Goal: Navigation & Orientation: Find specific page/section

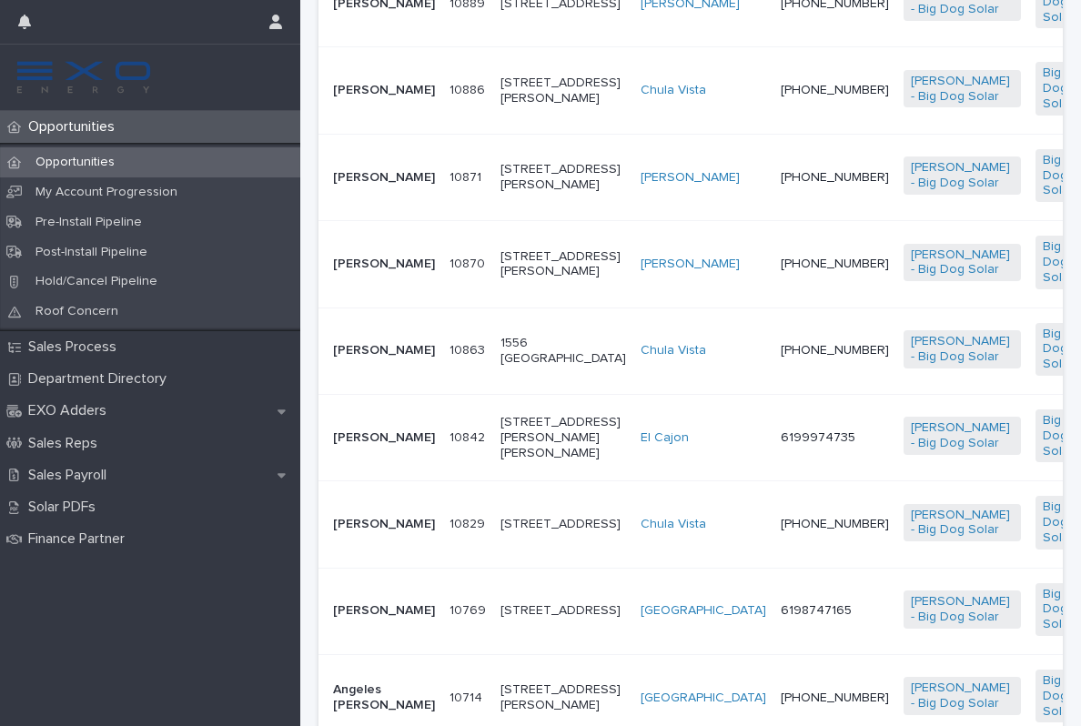
scroll to position [694, 0]
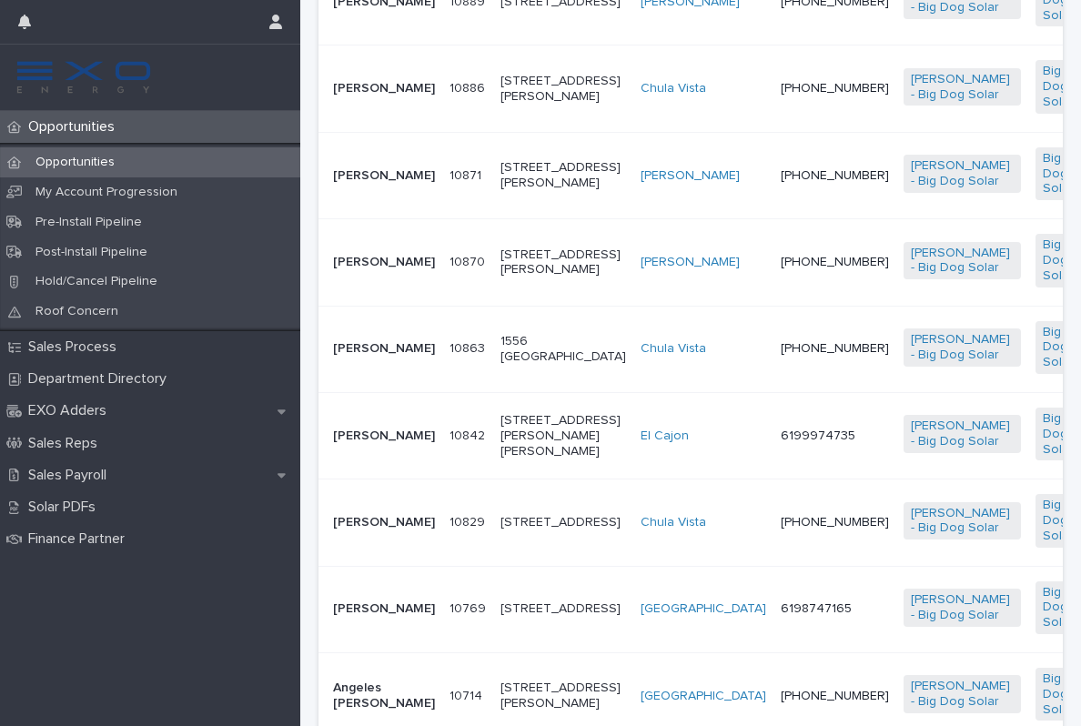
click at [393, 444] on p "[PERSON_NAME]" at bounding box center [384, 436] width 102 height 15
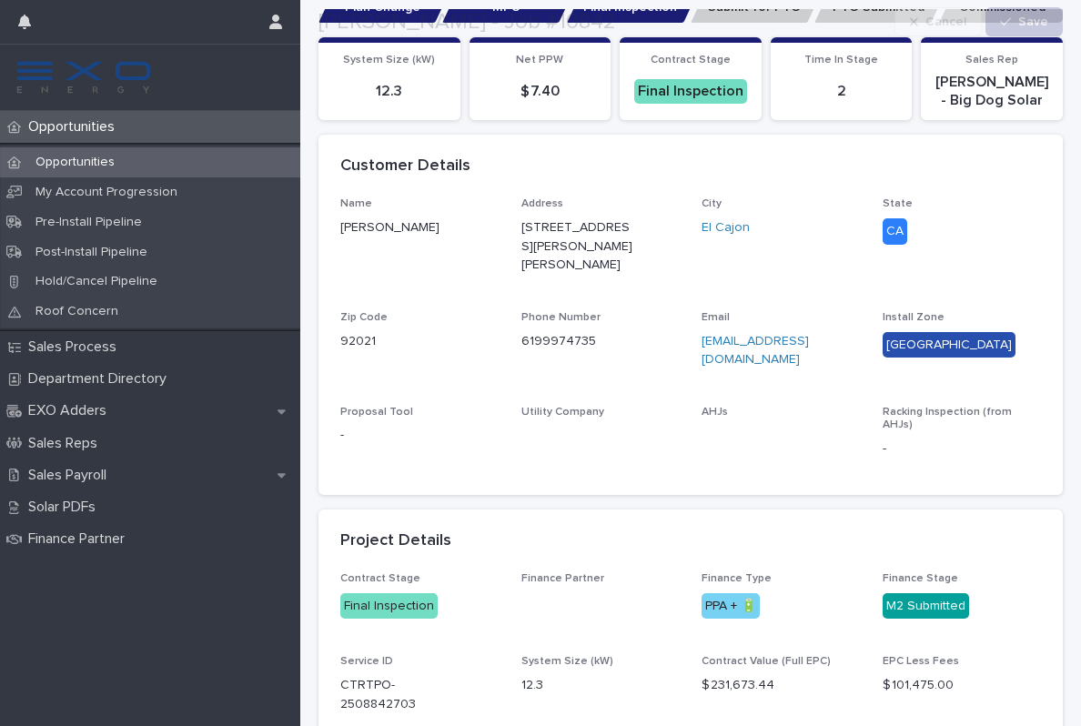
scroll to position [445, 0]
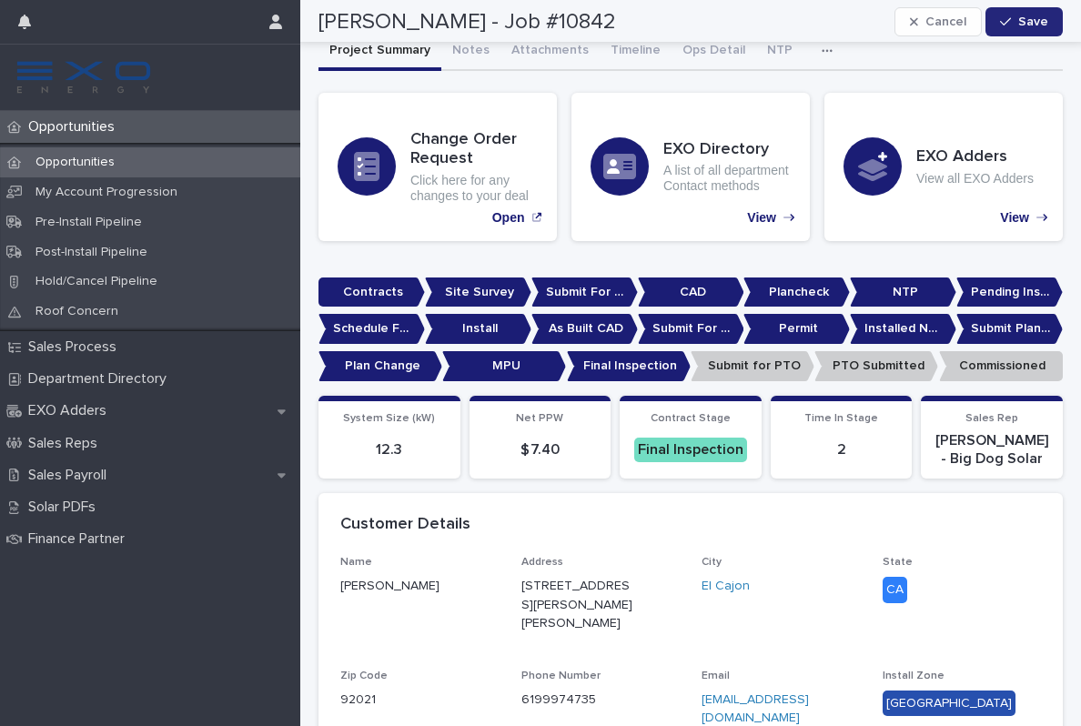
click at [105, 126] on p "Opportunities" at bounding box center [75, 126] width 108 height 17
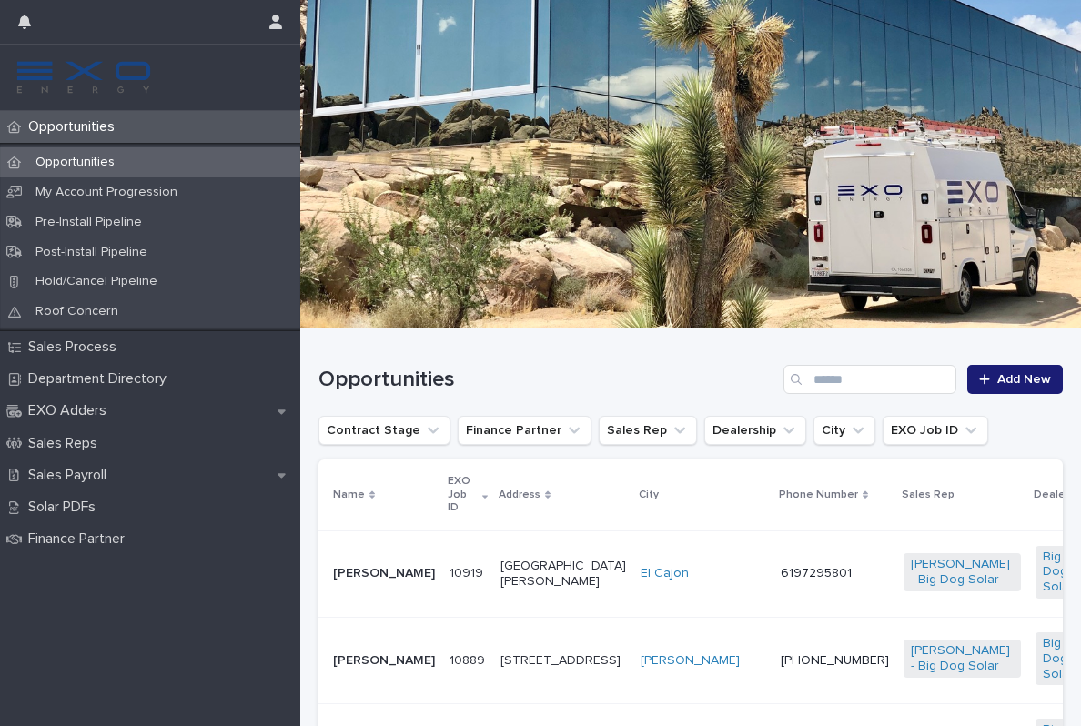
click at [104, 126] on p "Opportunities" at bounding box center [75, 126] width 108 height 17
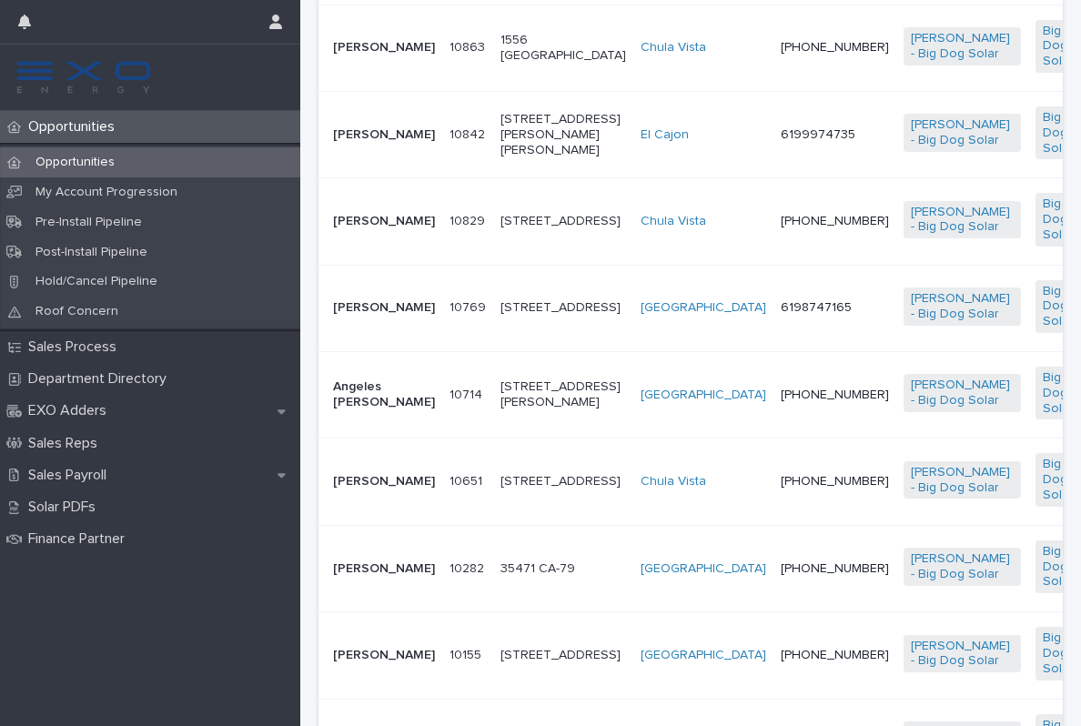
scroll to position [997, 0]
click at [774, 264] on td "[PHONE_NUMBER]" at bounding box center [835, 220] width 123 height 86
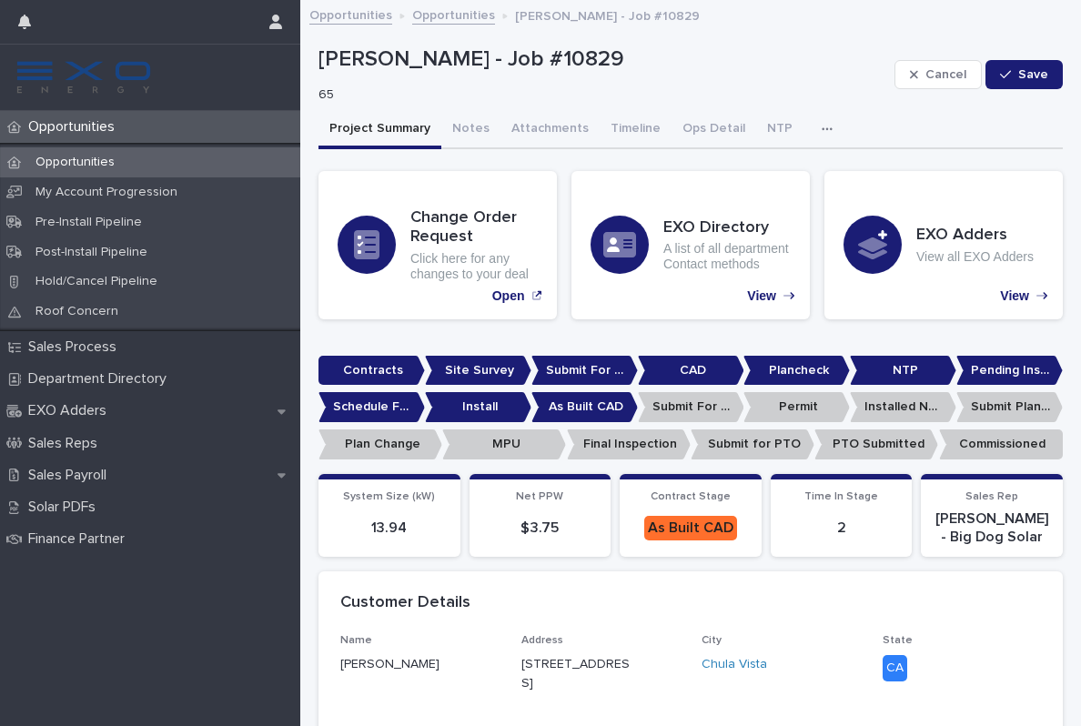
click at [79, 127] on p "Opportunities" at bounding box center [75, 126] width 108 height 17
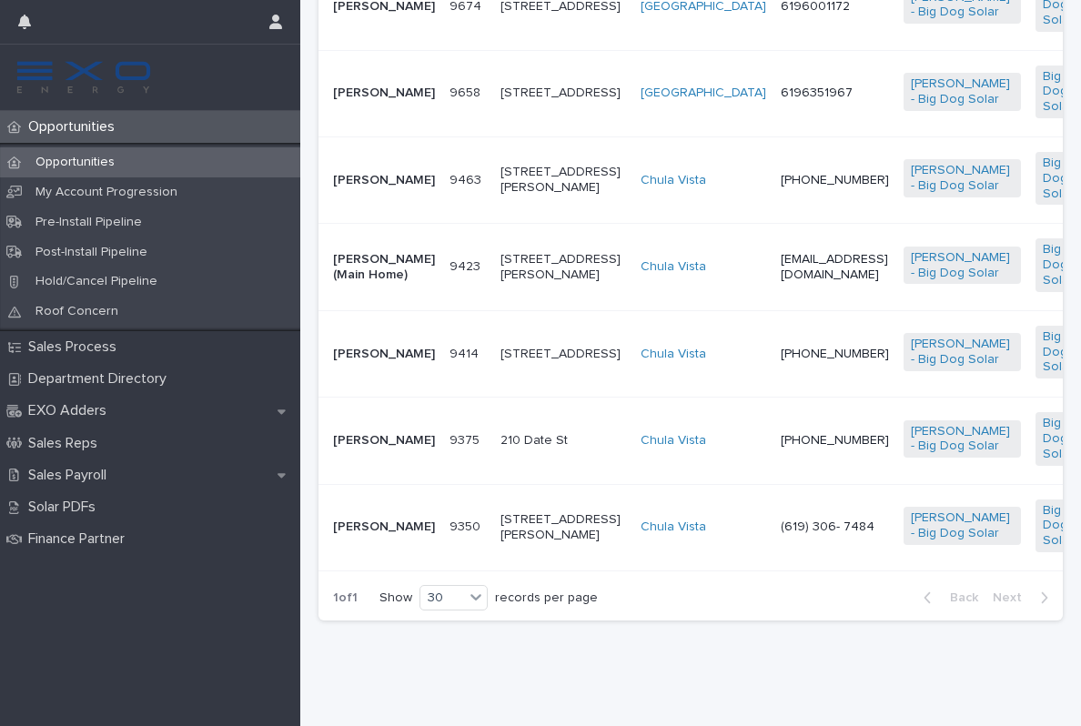
scroll to position [2108, 0]
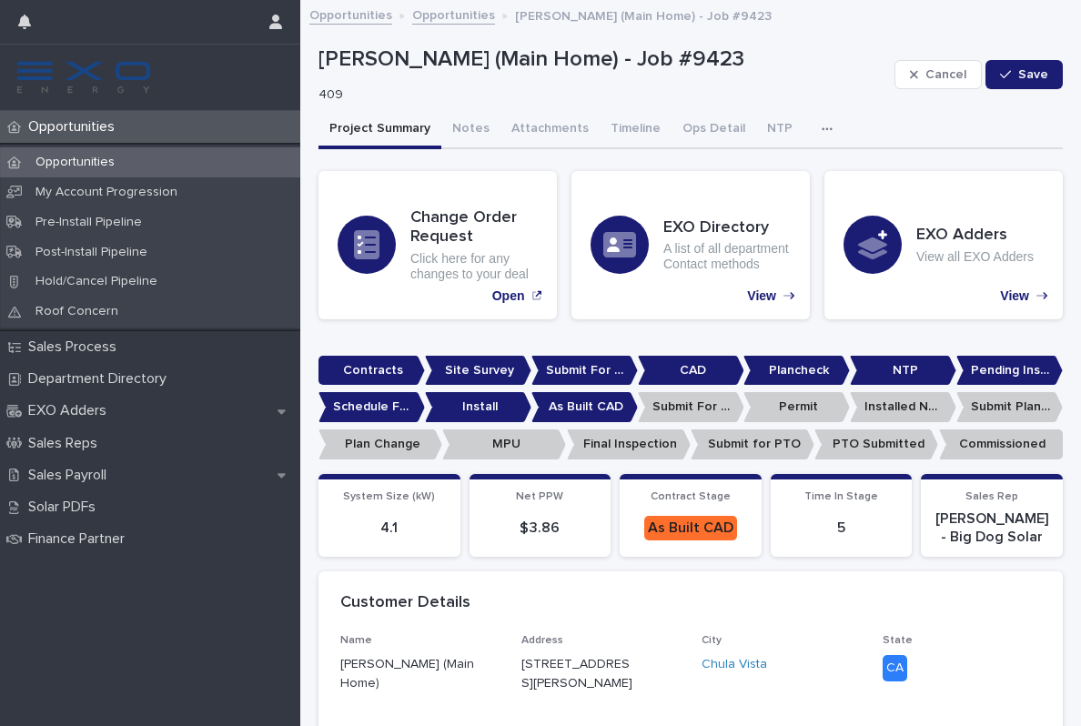
click at [464, 124] on button "Notes" at bounding box center [470, 130] width 59 height 38
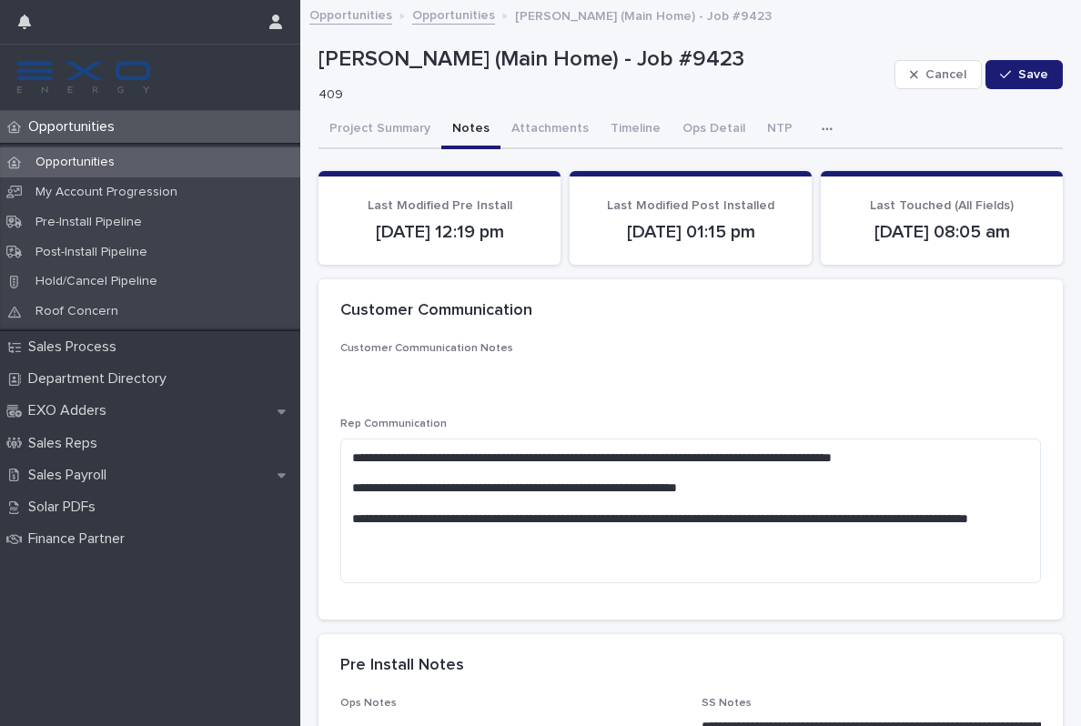
click at [83, 127] on p "Opportunities" at bounding box center [75, 126] width 108 height 17
